Goal: Task Accomplishment & Management: Manage account settings

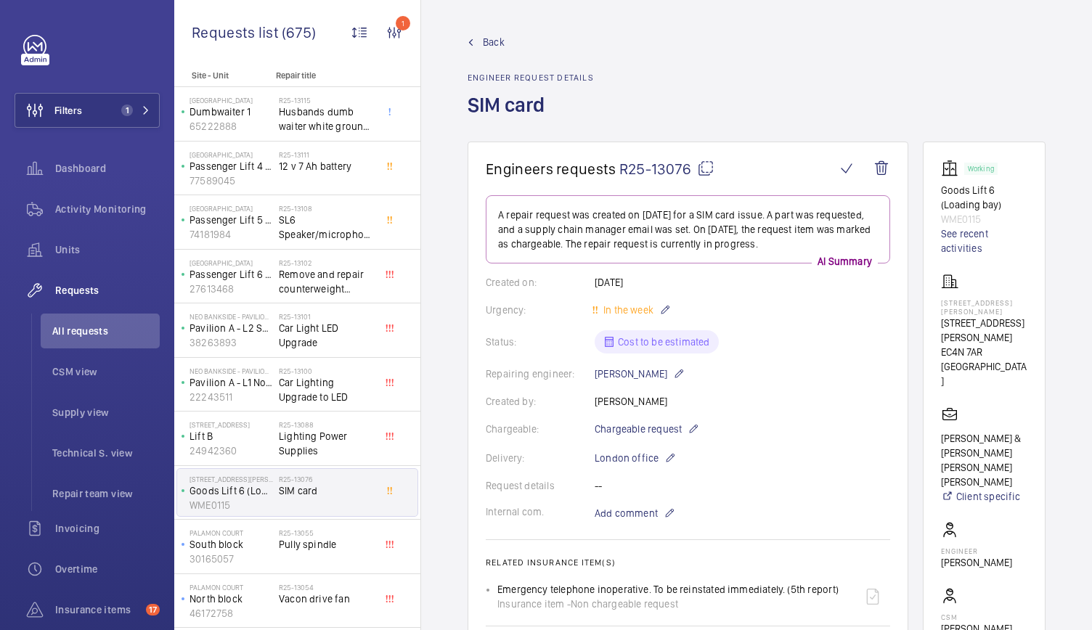
click at [494, 28] on wm-front-admin-header "Back Engineer request details SIM card" at bounding box center [756, 71] width 671 height 142
click at [494, 36] on span "Back" at bounding box center [494, 42] width 22 height 15
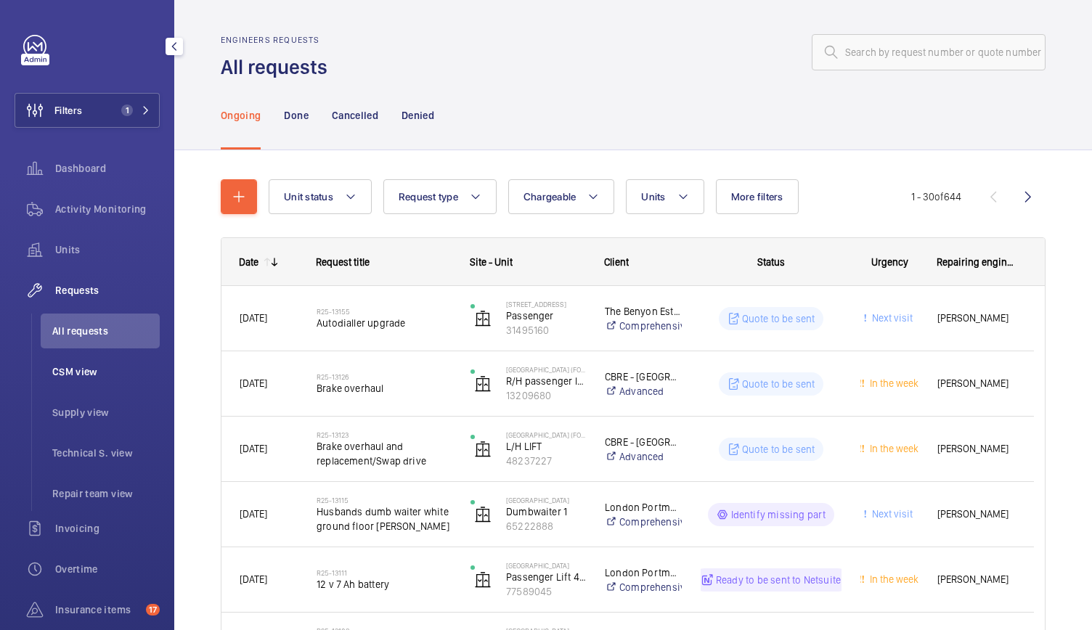
click at [83, 375] on span "CSM view" at bounding box center [105, 371] width 107 height 15
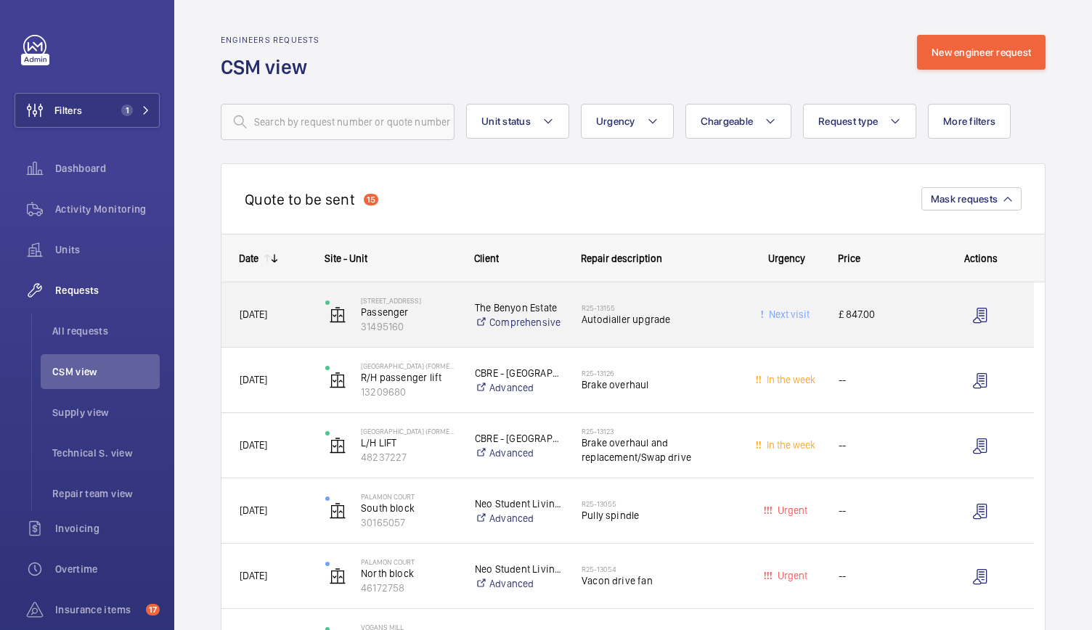
click at [702, 325] on span "Autodialler upgrade" at bounding box center [658, 319] width 152 height 15
